Goal: Task Accomplishment & Management: Manage account settings

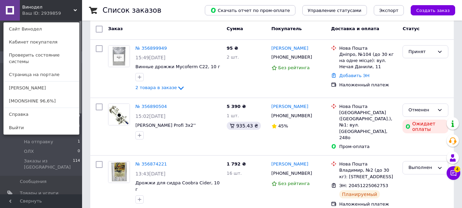
click at [47, 16] on div "Ваш ID: 2939859" at bounding box center [36, 13] width 29 height 6
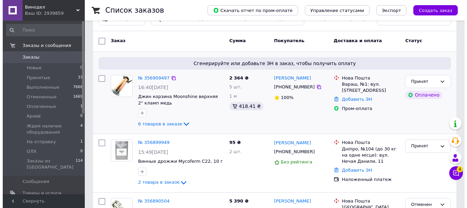
scroll to position [34, 0]
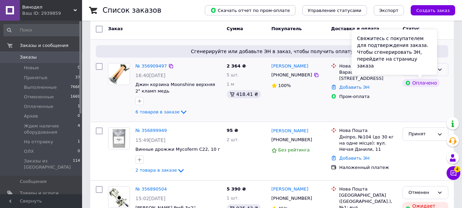
click at [427, 68] on div "Свяжитесь с покупателем для подтверждения заказа. Чтобы сгенерировать ЭН, перей…" at bounding box center [395, 51] width 86 height 45
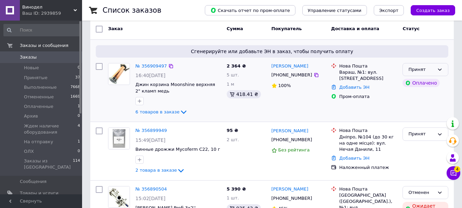
click at [443, 68] on div "Принят" at bounding box center [426, 69] width 46 height 13
click at [429, 95] on li "Отменен" at bounding box center [425, 96] width 45 height 13
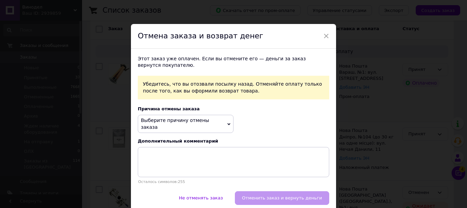
click at [190, 124] on span "Выберите причину отмены заказа" at bounding box center [175, 123] width 68 height 12
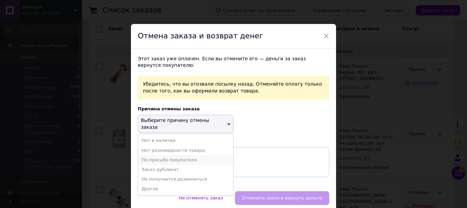
click at [200, 155] on li "По просьбе покупателя" at bounding box center [185, 160] width 95 height 10
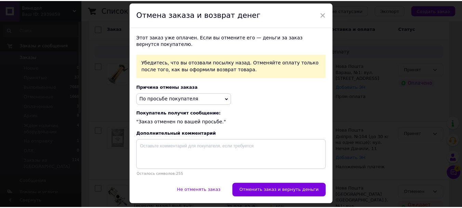
scroll to position [44, 0]
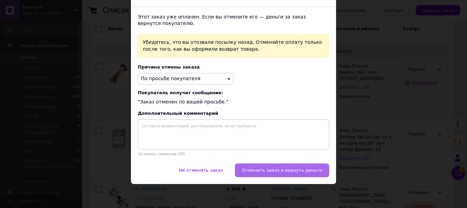
click at [281, 165] on button "Отменить заказ и вернуть деньги" at bounding box center [282, 170] width 94 height 14
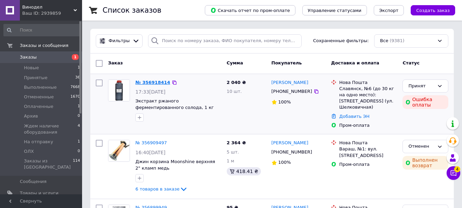
click at [139, 80] on link "№ 356918414" at bounding box center [152, 82] width 35 height 5
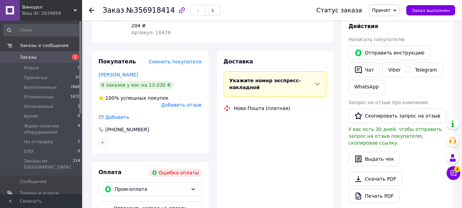
scroll to position [103, 0]
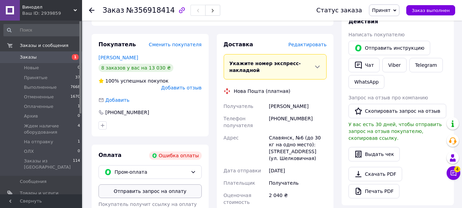
click at [154, 186] on button "Отправить запрос на оплату" at bounding box center [150, 191] width 103 height 14
click at [89, 7] on div at bounding box center [91, 10] width 5 height 7
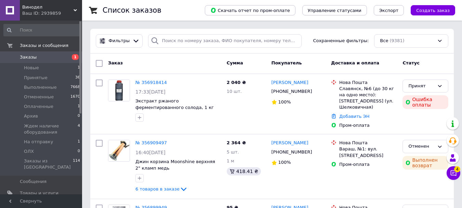
click at [61, 9] on span "Винодел" at bounding box center [47, 7] width 51 height 6
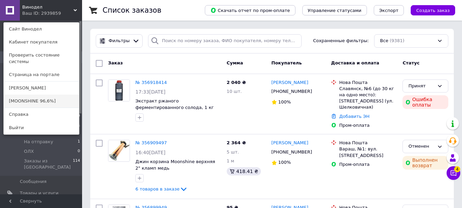
click at [47, 94] on link "[MOONSHINE 96,6%]" at bounding box center [41, 100] width 75 height 13
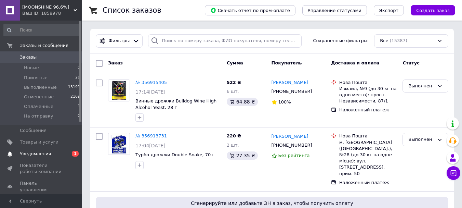
click at [53, 153] on span "Уведомления" at bounding box center [41, 154] width 43 height 6
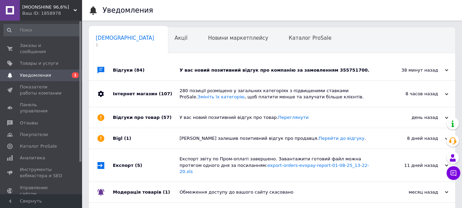
click at [382, 63] on div "38 минут назад 12.08.2025" at bounding box center [417, 70] width 75 height 21
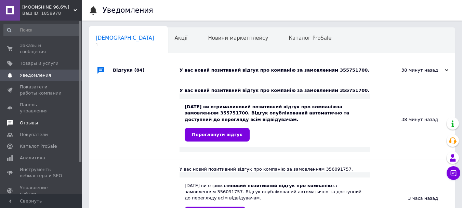
click at [44, 120] on span "Отзывы" at bounding box center [41, 123] width 43 height 6
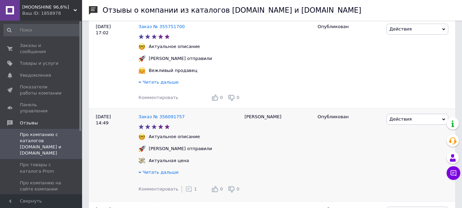
scroll to position [137, 0]
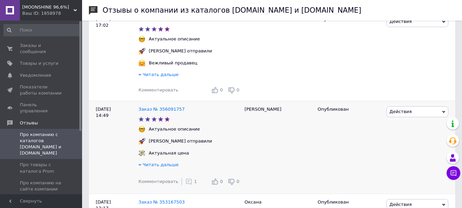
click at [184, 188] on div "Комментировать 1" at bounding box center [168, 182] width 59 height 14
click at [186, 184] on use at bounding box center [189, 182] width 6 height 6
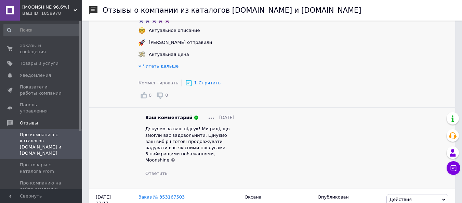
scroll to position [240, 0]
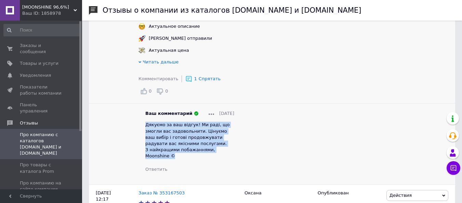
drag, startPoint x: 149, startPoint y: 144, endPoint x: 145, endPoint y: 127, distance: 17.0
click at [145, 127] on div "Дякуємо за ваш відгук! Ми раді, що змогли вас задовольнити. Цінуємо ваш вибір і…" at bounding box center [189, 139] width 89 height 37
copy span "Дякуємо за ваш відгук! Ми раді, що змогли вас задовольнити. Цінуємо ваш вибір і…"
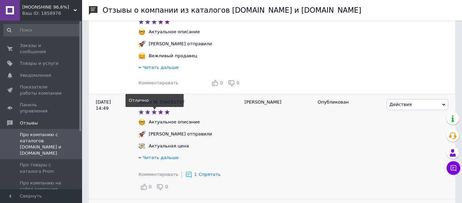
scroll to position [137, 0]
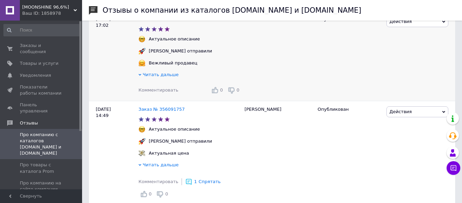
click at [166, 92] on span "Комментировать" at bounding box center [159, 89] width 40 height 5
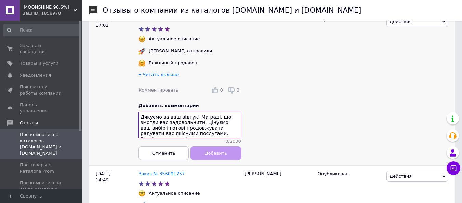
scroll to position [11, 0]
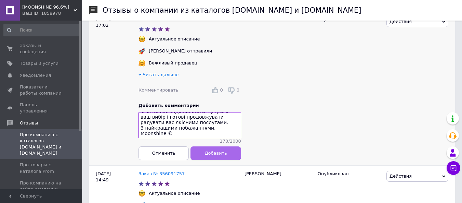
type textarea "Дякуємо за ваш відгук! Ми раді, що змогли вас задовольнити. Цінуємо ваш вибір і…"
click at [209, 152] on button "Добавить" at bounding box center [216, 153] width 50 height 14
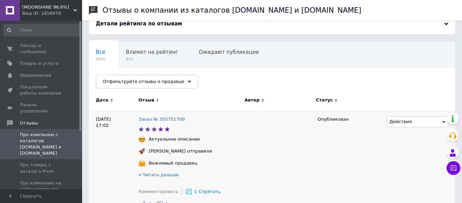
scroll to position [34, 0]
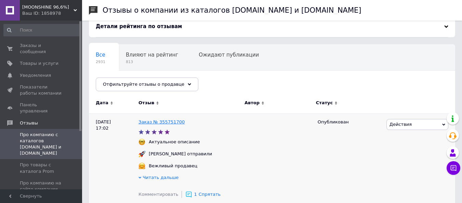
click at [165, 121] on link "Заказ № 355751700" at bounding box center [162, 121] width 46 height 5
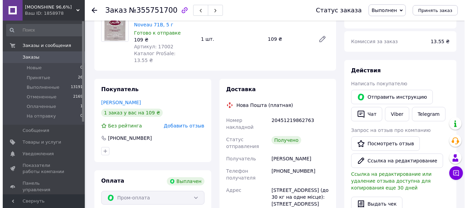
scroll to position [68, 0]
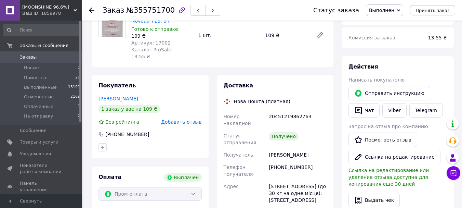
click at [173, 119] on span "Добавить отзыв" at bounding box center [181, 121] width 40 height 5
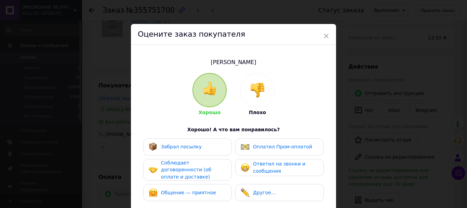
click at [196, 148] on div "Забрал посылку" at bounding box center [188, 146] width 78 height 9
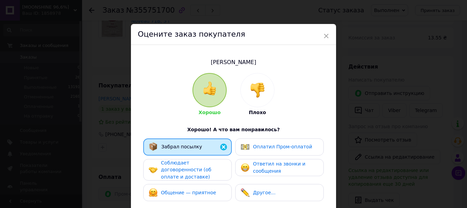
click at [254, 150] on div "Оплатил Пром-оплатой" at bounding box center [277, 146] width 72 height 9
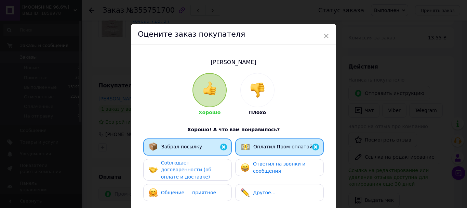
drag, startPoint x: 253, startPoint y: 170, endPoint x: 246, endPoint y: 170, distance: 6.5
click at [251, 170] on div "Ответил на звонки и сообщения" at bounding box center [279, 167] width 77 height 14
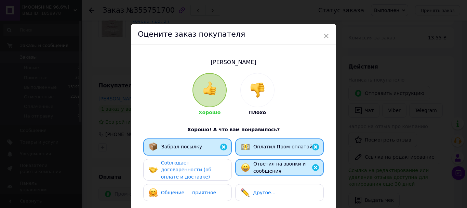
click at [218, 169] on div "Соблюдает договоренности (об оплате и доставке)" at bounding box center [193, 169] width 65 height 21
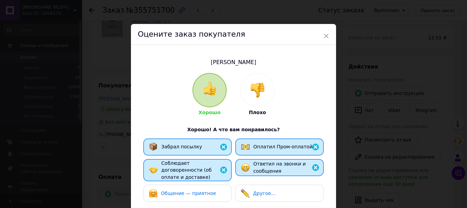
click at [220, 184] on div "Общение — приятное" at bounding box center [187, 192] width 89 height 17
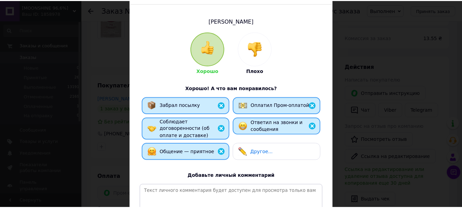
scroll to position [103, 0]
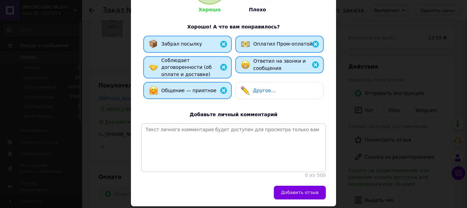
click at [294, 186] on button "Добавить отзыв" at bounding box center [300, 192] width 52 height 14
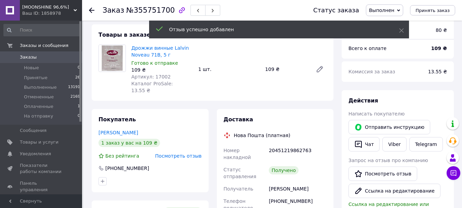
scroll to position [34, 0]
click at [93, 14] on div at bounding box center [96, 10] width 14 height 21
click at [91, 11] on use at bounding box center [91, 10] width 5 height 5
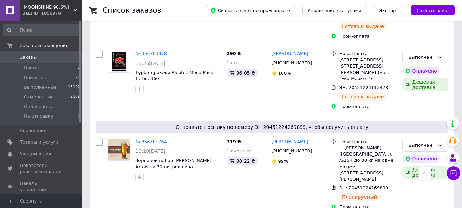
scroll to position [2173, 0]
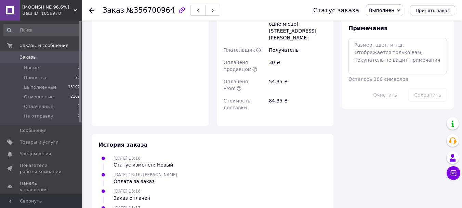
scroll to position [469, 0]
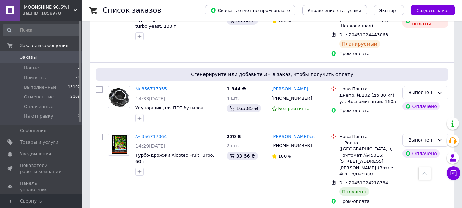
scroll to position [1950, 0]
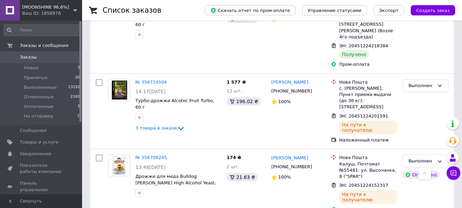
drag, startPoint x: 374, startPoint y: 102, endPoint x: 208, endPoint y: 128, distance: 167.2
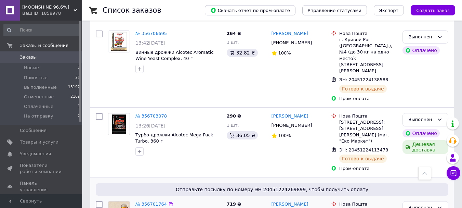
scroll to position [2156, 0]
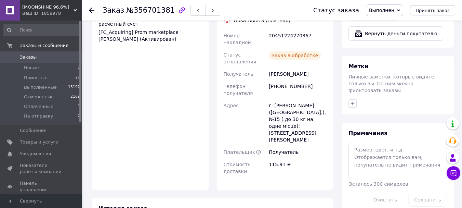
scroll to position [395, 0]
